Goal: Task Accomplishment & Management: Use online tool/utility

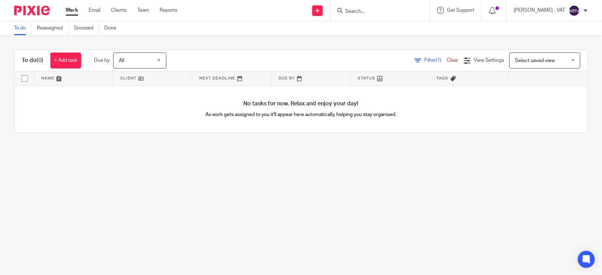
click at [22, 28] on link "To do" at bounding box center [22, 28] width 17 height 14
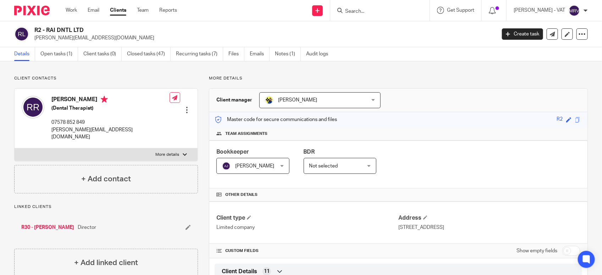
click at [364, 12] on input "Search" at bounding box center [376, 12] width 64 height 6
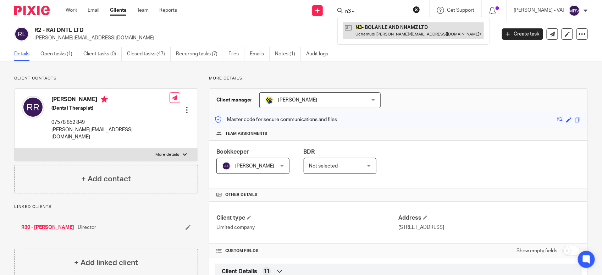
type input "n3 -"
click at [384, 33] on link at bounding box center [413, 30] width 141 height 16
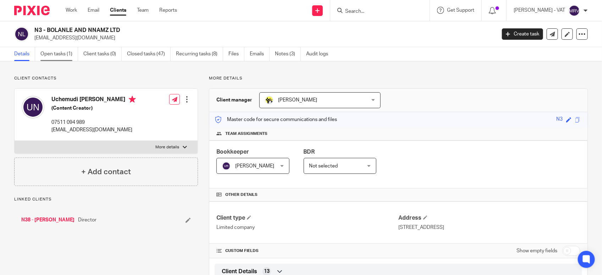
click at [58, 52] on link "Open tasks (1)" at bounding box center [59, 54] width 38 height 14
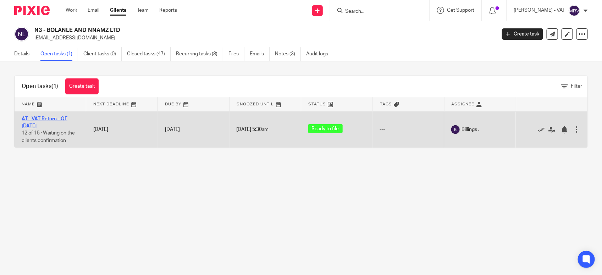
click at [49, 121] on link "AT - VAT Return - QE 31-07-2025" at bounding box center [45, 122] width 46 height 12
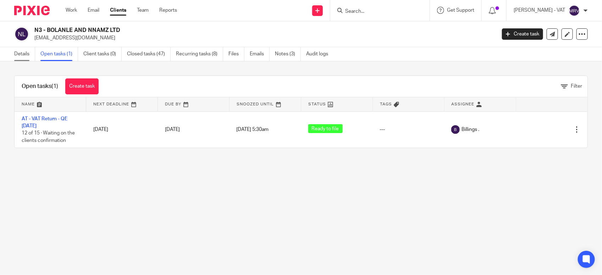
click at [29, 54] on link "Details" at bounding box center [24, 54] width 21 height 14
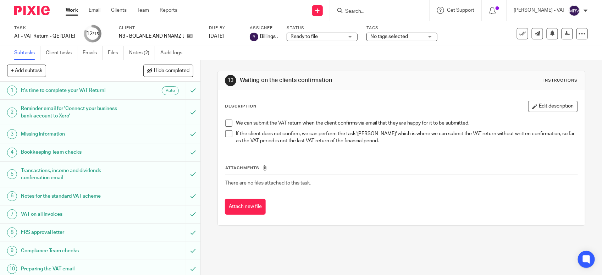
click at [225, 121] on span at bounding box center [228, 123] width 7 height 7
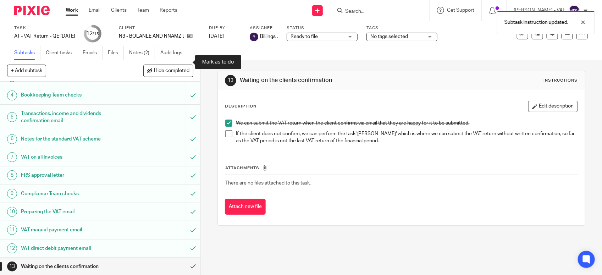
scroll to position [110, 0]
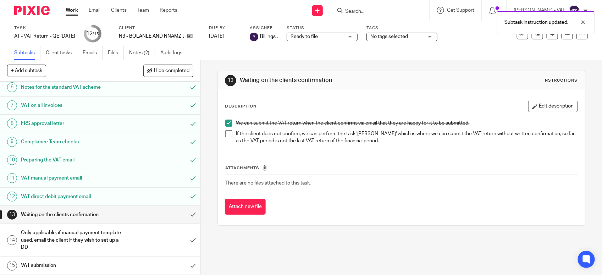
click at [358, 169] on th "Attachments" at bounding box center [401, 170] width 353 height 10
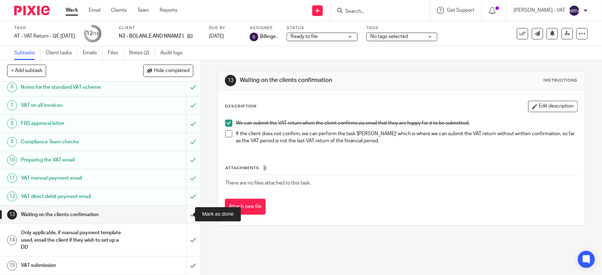
click at [187, 215] on input "submit" at bounding box center [100, 215] width 200 height 18
click at [184, 237] on input "submit" at bounding box center [100, 240] width 200 height 32
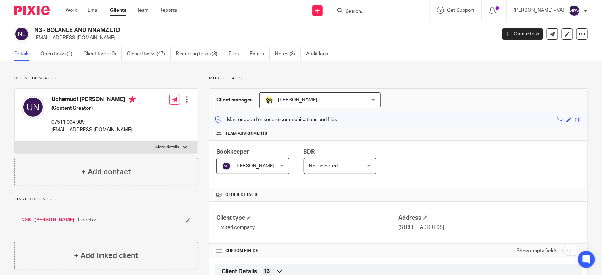
drag, startPoint x: 47, startPoint y: 29, endPoint x: 122, endPoint y: 29, distance: 74.9
click at [122, 29] on h2 "N3 - BOLANLE AND NNAMZ LTD" at bounding box center [216, 30] width 365 height 7
copy h2 "BOLANLE AND NNAMZ LTD"
click at [63, 58] on link "Open tasks (1)" at bounding box center [59, 54] width 38 height 14
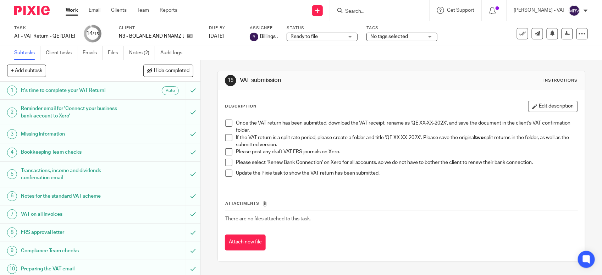
click at [226, 137] on span at bounding box center [228, 137] width 7 height 7
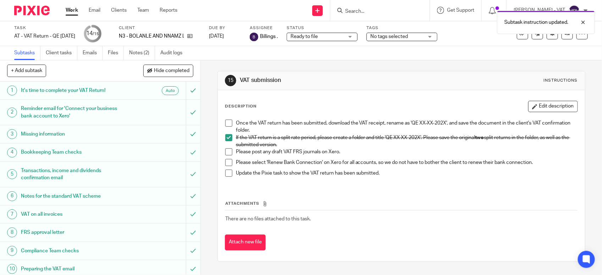
click at [227, 151] on span at bounding box center [228, 151] width 7 height 7
click at [222, 162] on div "Once the VAT return has been submitted, download the VAT receipt, rename as 'QE…" at bounding box center [401, 151] width 359 height 70
click at [226, 163] on span at bounding box center [228, 162] width 7 height 7
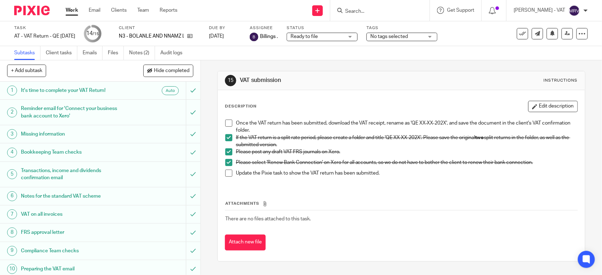
click at [226, 124] on span at bounding box center [228, 123] width 7 height 7
click at [226, 173] on span at bounding box center [228, 173] width 7 height 7
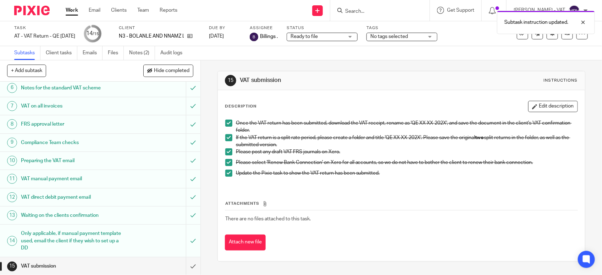
scroll to position [110, 0]
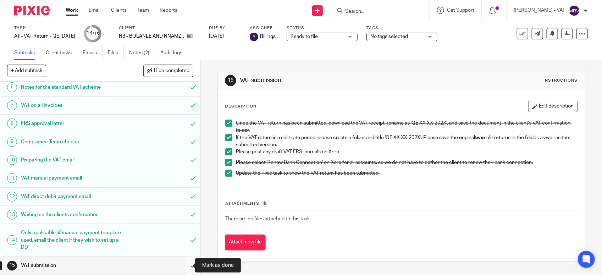
click at [183, 265] on input "submit" at bounding box center [100, 266] width 200 height 18
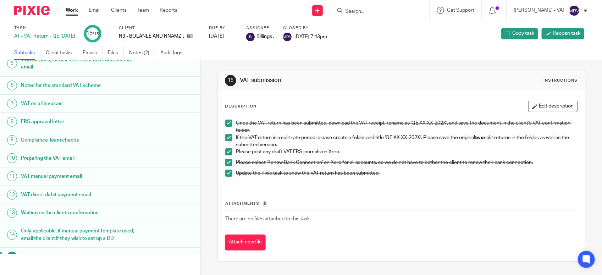
scroll to position [103, 0]
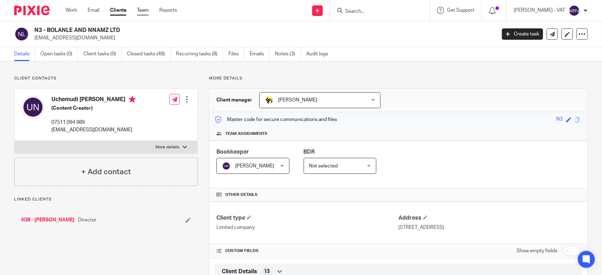
click at [147, 11] on link "Team" at bounding box center [143, 10] width 12 height 7
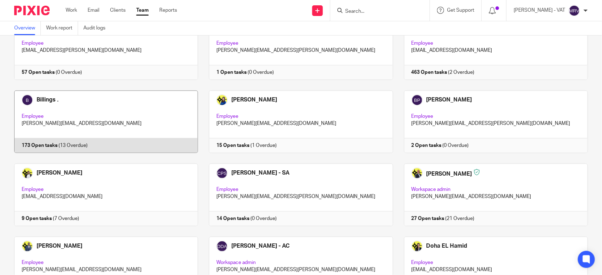
scroll to position [44, 0]
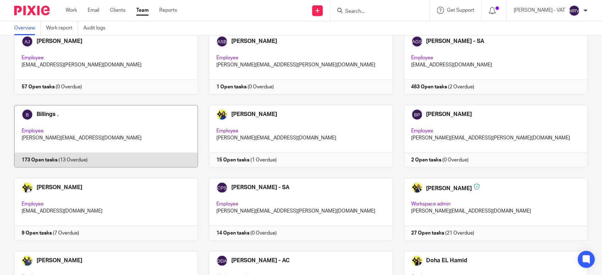
click at [128, 134] on link at bounding box center [100, 136] width 195 height 62
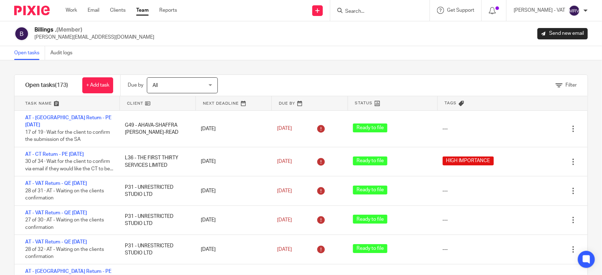
scroll to position [326, 0]
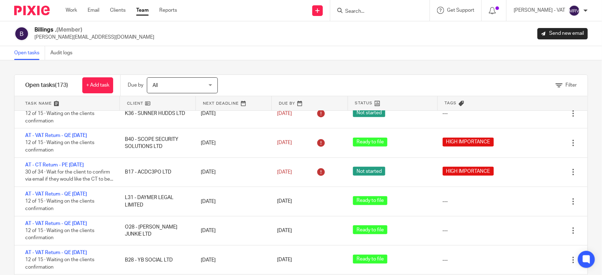
click at [297, 61] on div "Filter tasks Only show tasks matching all of these conditions 1 Client name Is …" at bounding box center [301, 167] width 602 height 215
click at [363, 5] on div at bounding box center [379, 10] width 99 height 21
click at [364, 9] on input "Search" at bounding box center [376, 12] width 64 height 6
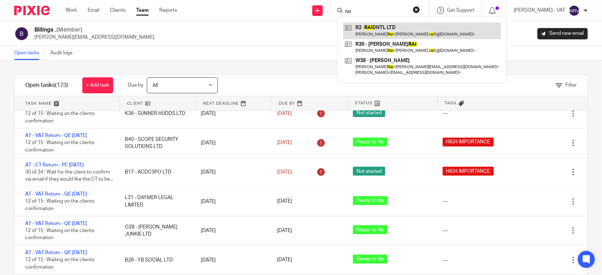
type input "rai"
click at [367, 32] on link at bounding box center [422, 30] width 158 height 16
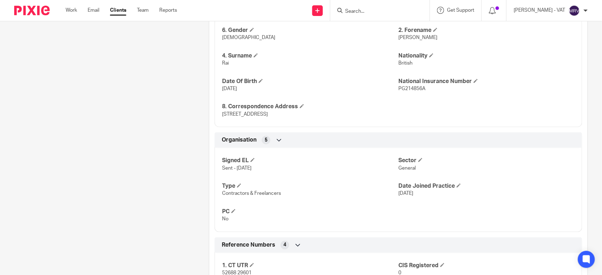
scroll to position [303, 0]
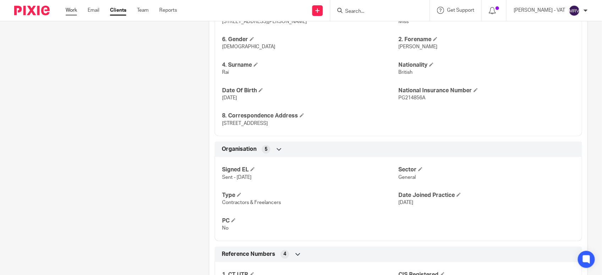
click at [70, 11] on link "Work" at bounding box center [71, 10] width 11 height 7
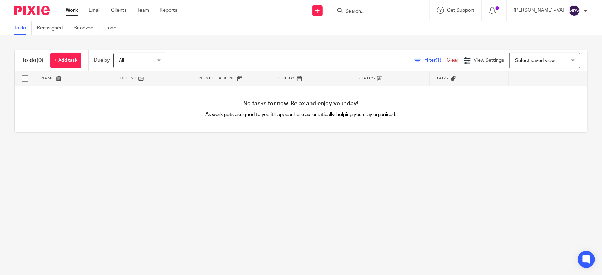
click at [72, 145] on div "To do (0) + Add task Due by All All Today Tomorrow This week Next week This mon…" at bounding box center [301, 90] width 602 height 111
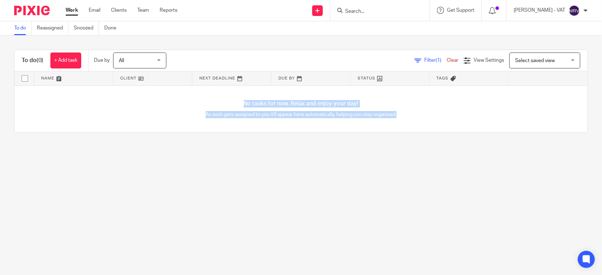
drag, startPoint x: 220, startPoint y: 98, endPoint x: 408, endPoint y: 114, distance: 188.7
click at [408, 114] on div "No tasks for now. Relax and enjoy your day! As work gets assigned to you it'll …" at bounding box center [301, 109] width 573 height 47
drag, startPoint x: 408, startPoint y: 114, endPoint x: 341, endPoint y: 143, distance: 73.7
click at [341, 143] on div "To do (0) + Add task Due by All All Today Tomorrow This week Next week This mon…" at bounding box center [301, 90] width 602 height 111
drag, startPoint x: 231, startPoint y: 104, endPoint x: 390, endPoint y: 117, distance: 159.5
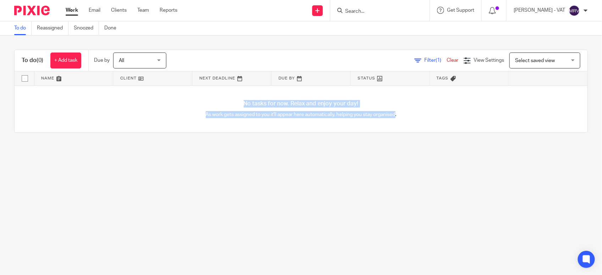
click at [390, 117] on div "No tasks for now. Relax and enjoy your day! As work gets assigned to you it'll …" at bounding box center [301, 109] width 573 height 47
click at [146, 154] on main "To do Reassigned Snoozed Done To do (0) + Add task Due by All All Today Tomorro…" at bounding box center [301, 137] width 602 height 275
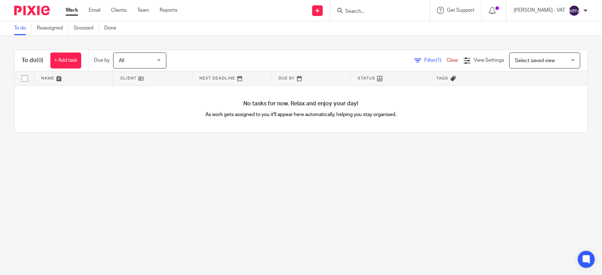
click at [217, 131] on div "No tasks for now. Relax and enjoy your day! As work gets assigned to you it'll …" at bounding box center [301, 109] width 573 height 47
click at [176, 173] on main "To do Reassigned Snoozed Done To do (0) + Add task Due by All All [DATE] [DATE]…" at bounding box center [301, 137] width 602 height 275
click at [370, 11] on input "Search" at bounding box center [376, 12] width 64 height 6
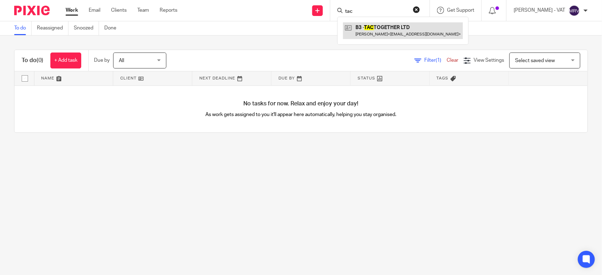
type input "tac"
click at [380, 33] on link at bounding box center [403, 30] width 120 height 16
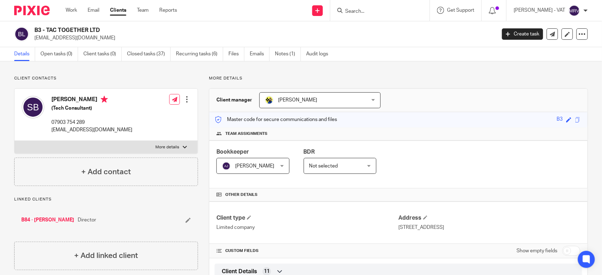
click at [392, 47] on div "Details Open tasks (0) Client tasks (0) Closed tasks (37) Recurring tasks (6) F…" at bounding box center [301, 54] width 602 height 14
